Goal: Browse casually: Explore the website without a specific task or goal

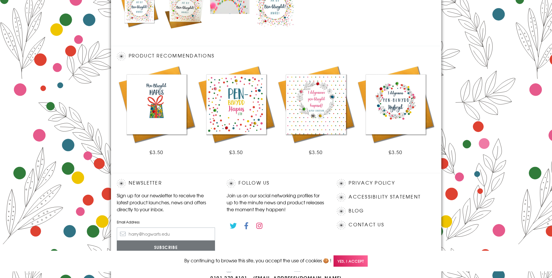
scroll to position [321, 0]
